Goal: Obtain resource: Obtain resource

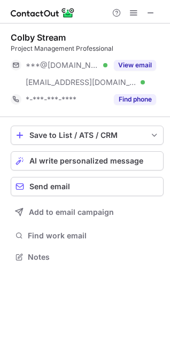
scroll to position [249, 170]
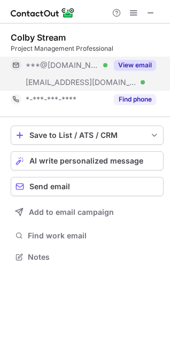
click at [151, 63] on button "View email" at bounding box center [135, 65] width 42 height 11
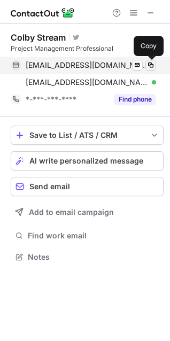
click at [147, 64] on span at bounding box center [150, 65] width 9 height 9
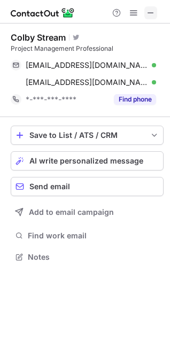
click at [151, 15] on span at bounding box center [150, 13] width 9 height 9
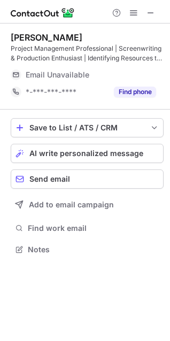
scroll to position [242, 170]
click at [150, 12] on span at bounding box center [150, 13] width 9 height 9
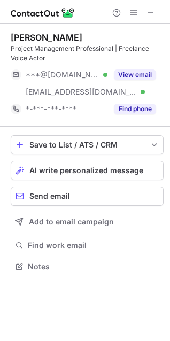
scroll to position [259, 170]
click at [154, 15] on span at bounding box center [150, 13] width 9 height 9
click at [148, 11] on span at bounding box center [150, 13] width 9 height 9
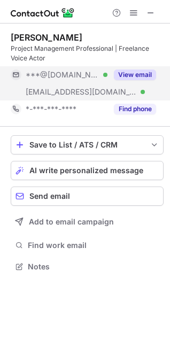
click at [137, 71] on button "View email" at bounding box center [135, 74] width 42 height 11
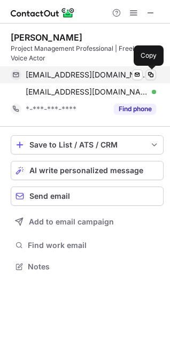
click at [148, 74] on span at bounding box center [150, 75] width 9 height 9
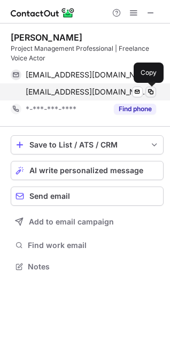
click at [148, 90] on span at bounding box center [150, 92] width 9 height 9
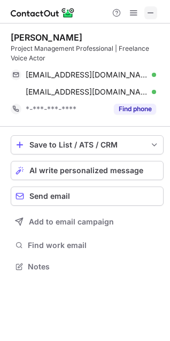
click at [148, 10] on span at bounding box center [150, 13] width 9 height 9
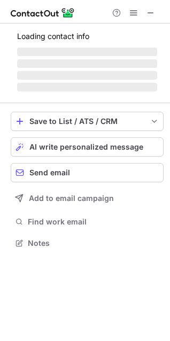
scroll to position [242, 170]
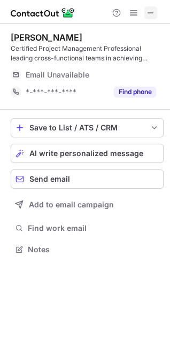
click at [151, 9] on span at bounding box center [150, 13] width 9 height 9
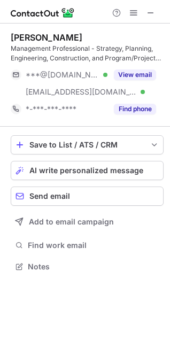
scroll to position [259, 170]
click at [146, 74] on button "View email" at bounding box center [135, 74] width 42 height 11
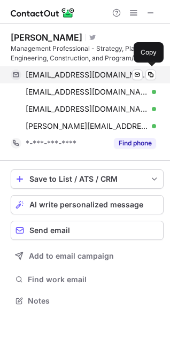
scroll to position [293, 170]
click at [149, 75] on span at bounding box center [150, 75] width 9 height 9
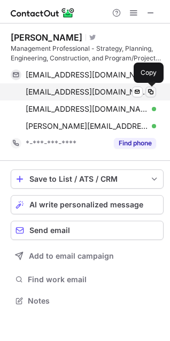
click at [150, 90] on span at bounding box center [150, 92] width 9 height 9
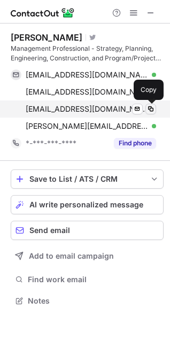
click at [152, 106] on span at bounding box center [150, 109] width 9 height 9
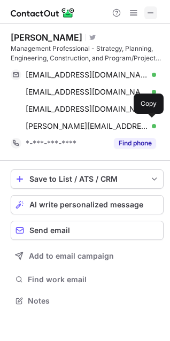
click at [146, 16] on button at bounding box center [150, 12] width 13 height 13
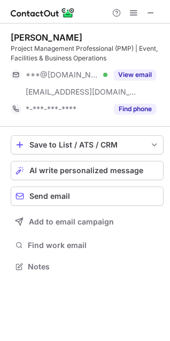
scroll to position [259, 170]
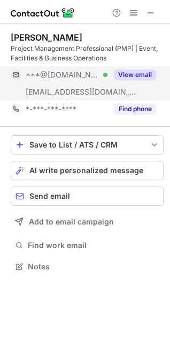
click at [136, 69] on button "View email" at bounding box center [135, 74] width 42 height 11
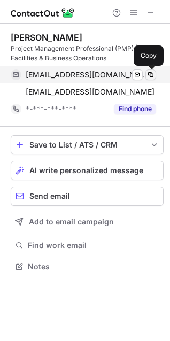
click at [149, 74] on span at bounding box center [150, 75] width 9 height 9
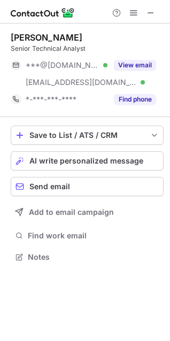
scroll to position [249, 170]
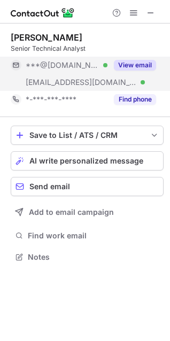
click at [140, 65] on button "View email" at bounding box center [135, 65] width 42 height 11
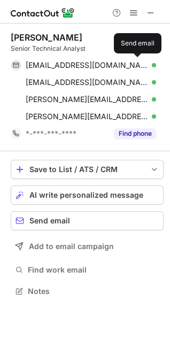
scroll to position [284, 170]
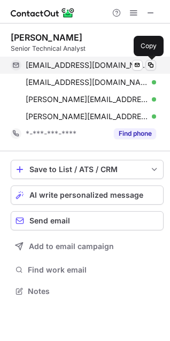
click at [150, 62] on span at bounding box center [150, 65] width 9 height 9
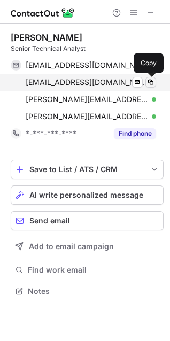
click at [151, 82] on span at bounding box center [150, 82] width 9 height 9
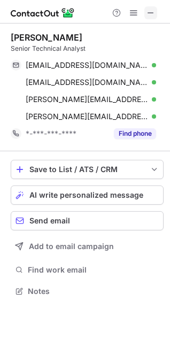
click at [153, 13] on span at bounding box center [150, 13] width 9 height 9
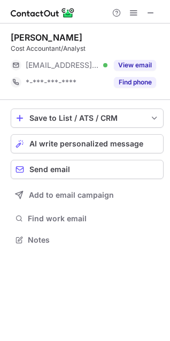
scroll to position [232, 170]
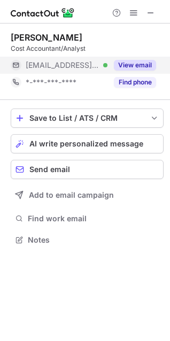
click at [135, 66] on button "View email" at bounding box center [135, 65] width 42 height 11
click at [144, 67] on button "View email" at bounding box center [135, 65] width 42 height 11
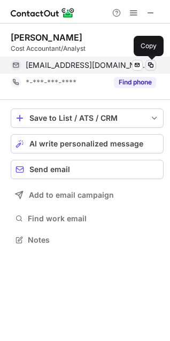
click at [149, 65] on span at bounding box center [150, 65] width 9 height 9
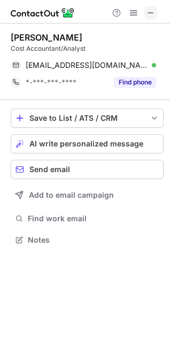
click at [152, 17] on span at bounding box center [150, 13] width 9 height 9
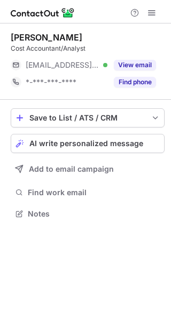
scroll to position [207, 171]
click at [152, 11] on span at bounding box center [151, 13] width 9 height 9
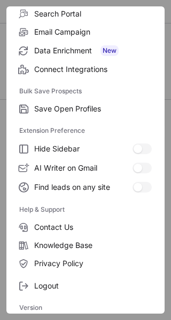
scroll to position [124, 0]
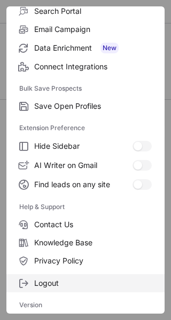
click at [100, 285] on span "Logout" at bounding box center [93, 284] width 118 height 10
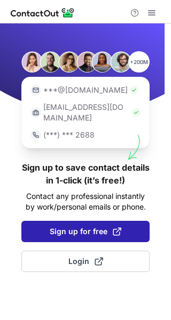
click at [97, 226] on span "Sign up for free" at bounding box center [86, 231] width 72 height 11
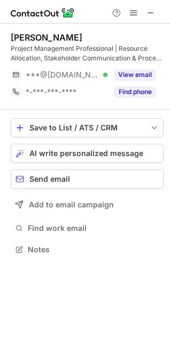
scroll to position [242, 170]
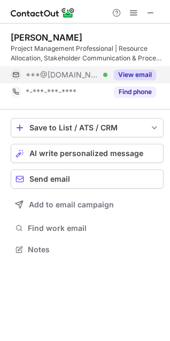
click at [136, 75] on button "View email" at bounding box center [135, 74] width 42 height 11
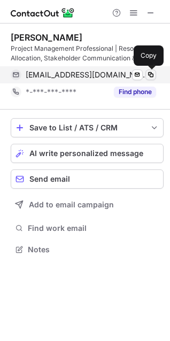
click at [148, 74] on span at bounding box center [150, 75] width 9 height 9
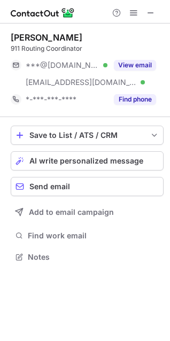
scroll to position [249, 170]
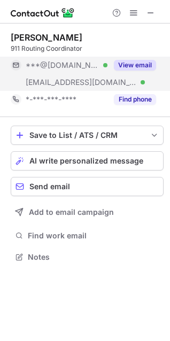
click at [145, 64] on button "View email" at bounding box center [135, 65] width 42 height 11
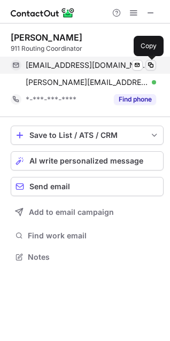
click at [149, 63] on span at bounding box center [150, 65] width 9 height 9
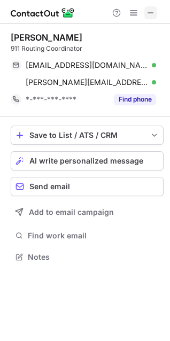
click at [150, 16] on span at bounding box center [150, 13] width 9 height 9
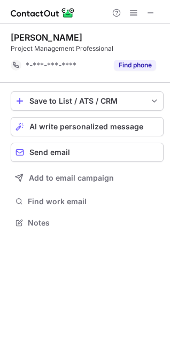
scroll to position [215, 170]
click at [154, 11] on span at bounding box center [150, 13] width 9 height 9
click at [150, 13] on span at bounding box center [150, 13] width 9 height 9
click at [151, 10] on span at bounding box center [150, 13] width 9 height 9
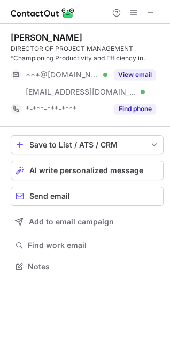
scroll to position [259, 170]
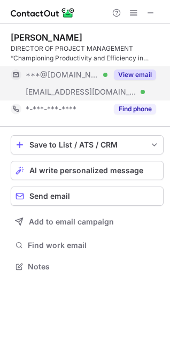
click at [143, 76] on button "View email" at bounding box center [135, 74] width 42 height 11
click at [142, 73] on button "View email" at bounding box center [135, 74] width 42 height 11
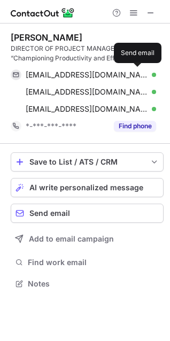
scroll to position [276, 170]
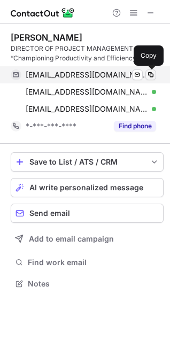
click at [147, 74] on span at bounding box center [150, 75] width 9 height 9
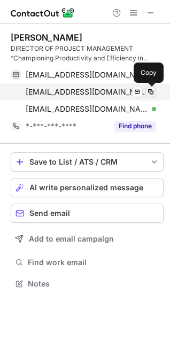
click at [151, 89] on span at bounding box center [150, 92] width 9 height 9
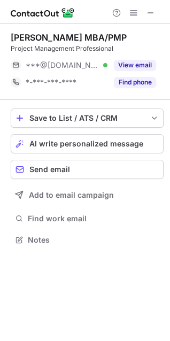
scroll to position [232, 170]
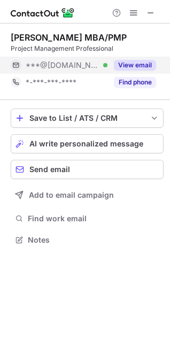
click at [132, 62] on button "View email" at bounding box center [135, 65] width 42 height 11
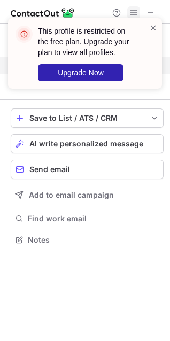
click at [133, 9] on span at bounding box center [133, 13] width 9 height 9
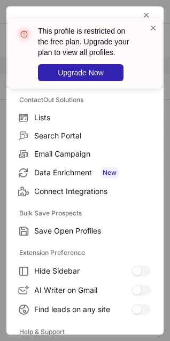
scroll to position [104, 0]
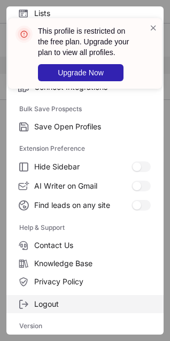
click at [59, 301] on span "Logout" at bounding box center [92, 304] width 116 height 10
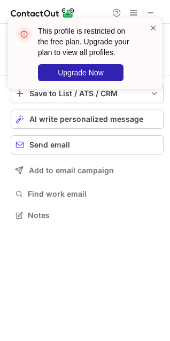
scroll to position [208, 170]
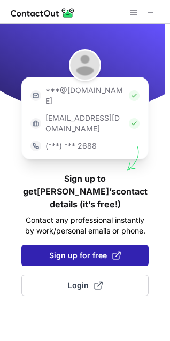
click at [97, 245] on button "Sign up for free" at bounding box center [84, 255] width 127 height 21
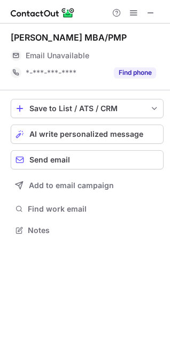
scroll to position [223, 170]
click at [149, 14] on span at bounding box center [150, 13] width 9 height 9
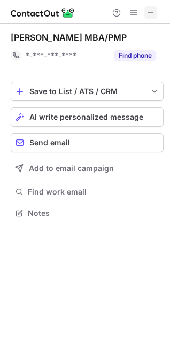
click at [153, 12] on span at bounding box center [150, 13] width 9 height 9
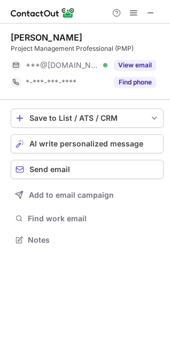
scroll to position [232, 170]
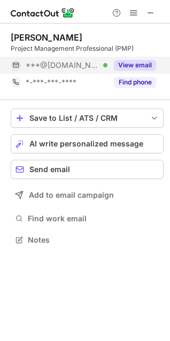
click at [140, 61] on button "View email" at bounding box center [135, 65] width 42 height 11
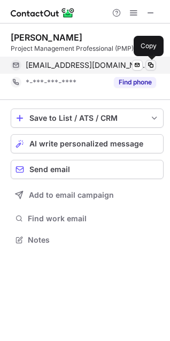
click at [150, 65] on span at bounding box center [150, 65] width 9 height 9
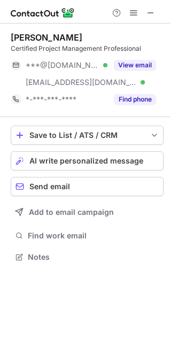
scroll to position [249, 170]
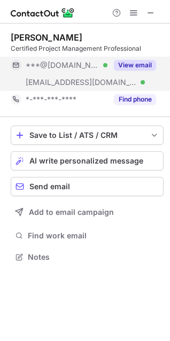
click at [148, 65] on button "View email" at bounding box center [135, 65] width 42 height 11
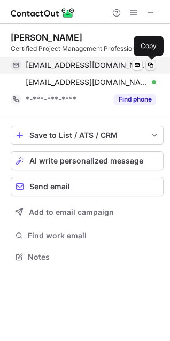
click at [149, 66] on span at bounding box center [150, 65] width 9 height 9
click at [152, 65] on span at bounding box center [150, 65] width 9 height 9
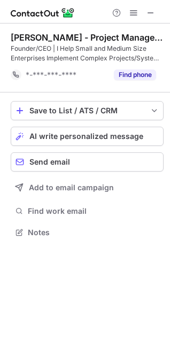
scroll to position [225, 170]
click at [148, 14] on span at bounding box center [150, 13] width 9 height 9
click at [154, 13] on span at bounding box center [150, 13] width 9 height 9
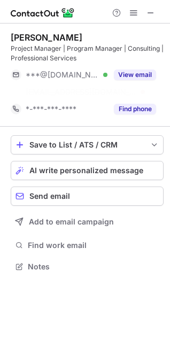
scroll to position [242, 170]
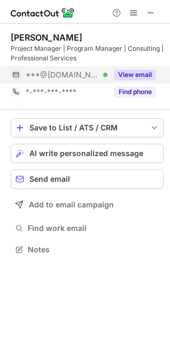
click at [146, 77] on button "View email" at bounding box center [135, 74] width 42 height 11
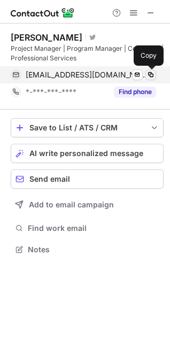
click at [153, 76] on span at bounding box center [150, 75] width 9 height 9
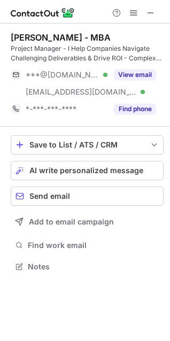
scroll to position [259, 170]
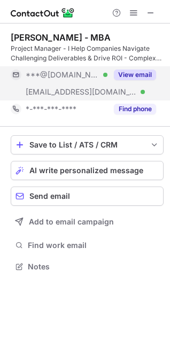
click at [137, 76] on button "View email" at bounding box center [135, 74] width 42 height 11
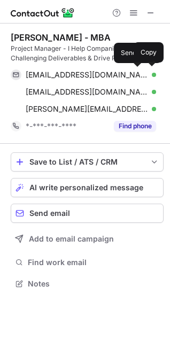
scroll to position [276, 170]
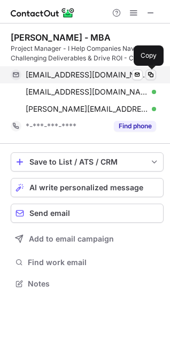
click at [150, 74] on span at bounding box center [150, 75] width 9 height 9
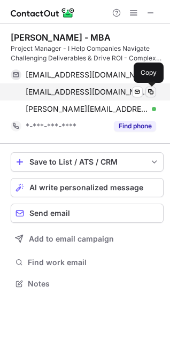
click at [151, 92] on span at bounding box center [150, 92] width 9 height 9
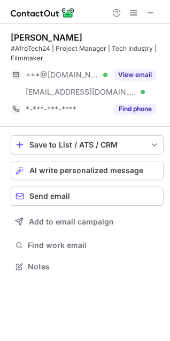
scroll to position [259, 170]
